Goal: Information Seeking & Learning: Check status

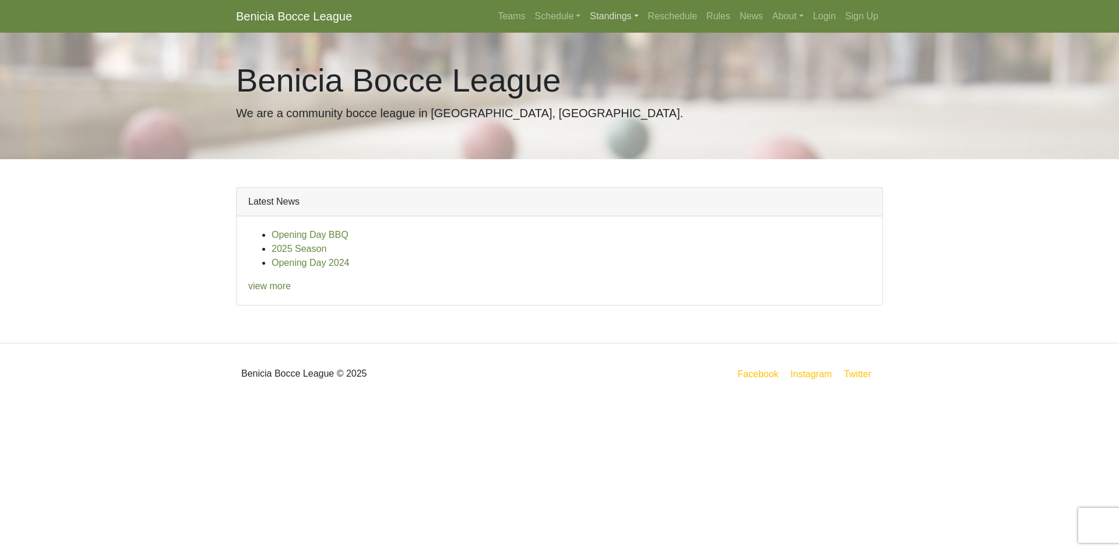
click at [631, 19] on link "Standings" at bounding box center [614, 16] width 58 height 23
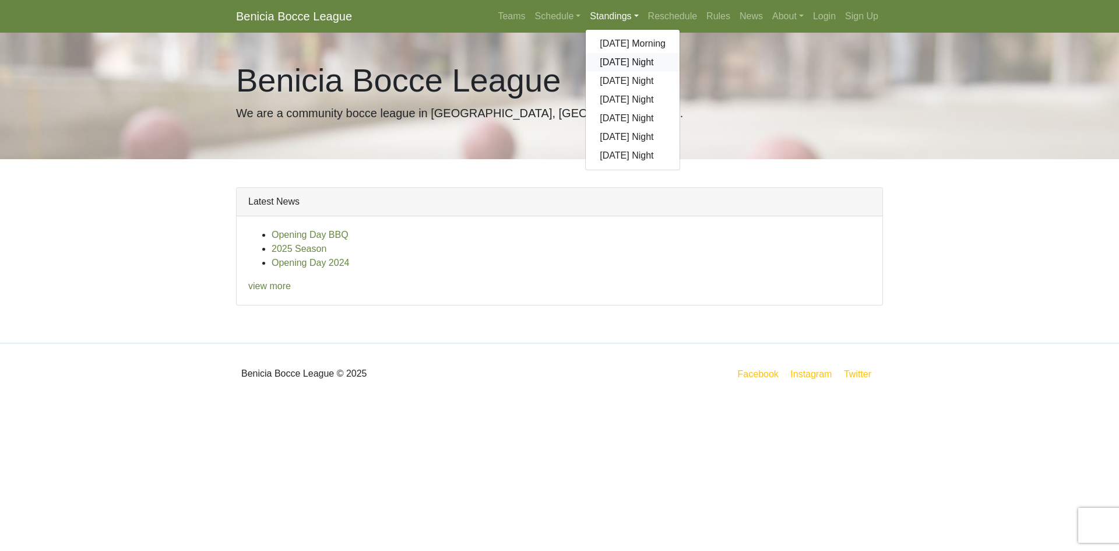
click at [629, 68] on link "[DATE] Night" at bounding box center [633, 62] width 94 height 19
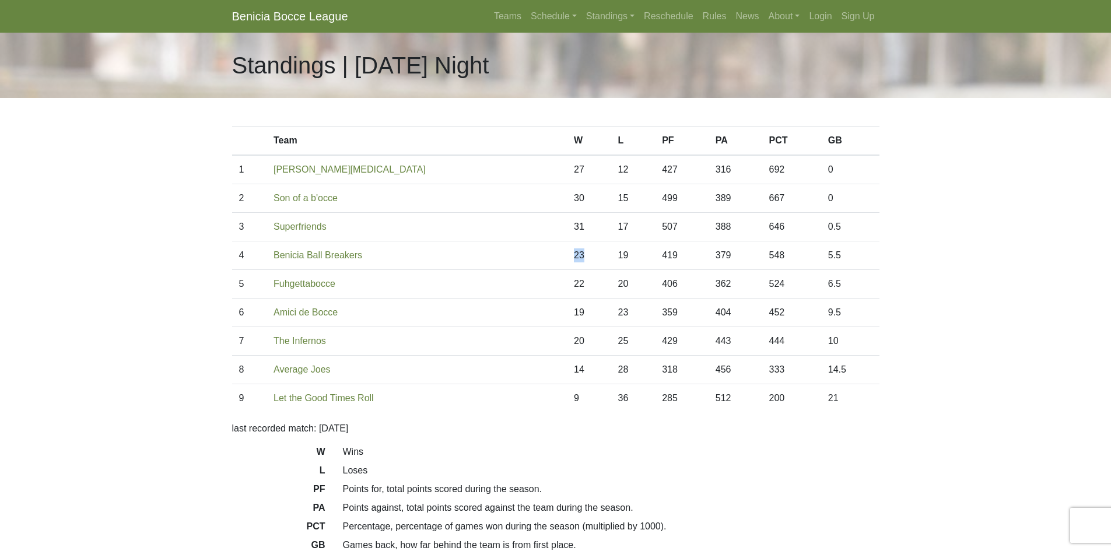
drag, startPoint x: 484, startPoint y: 262, endPoint x: 542, endPoint y: 262, distance: 58.3
click at [542, 262] on tr "4 Benicia Ball Breakers 23 19 419 379 548 5.5" at bounding box center [555, 255] width 647 height 29
